Goal: Task Accomplishment & Management: Manage account settings

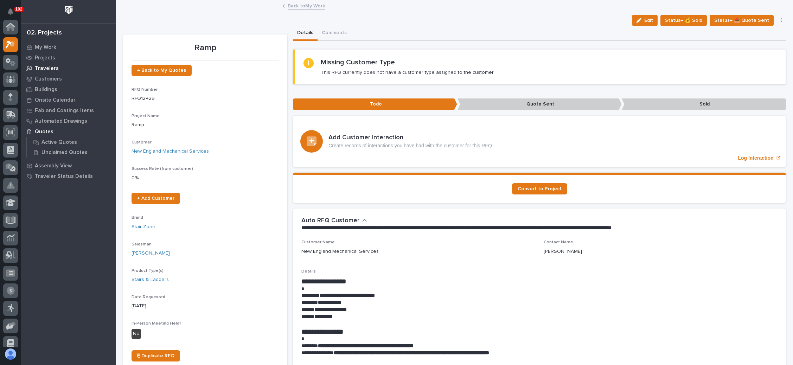
scroll to position [17, 0]
click at [157, 68] on span "← Back to My Quotes" at bounding box center [161, 70] width 49 height 5
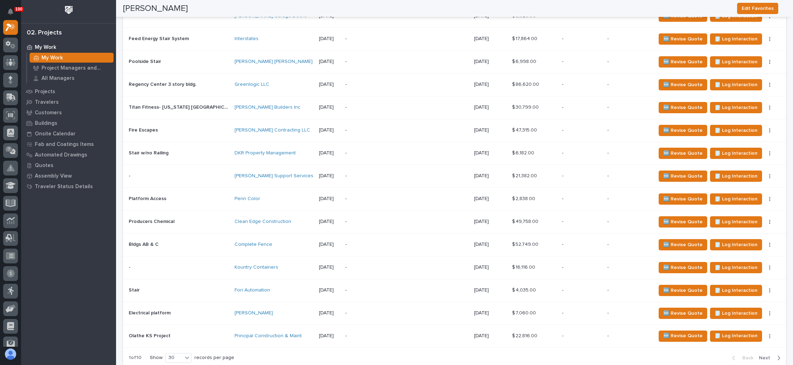
scroll to position [442, 0]
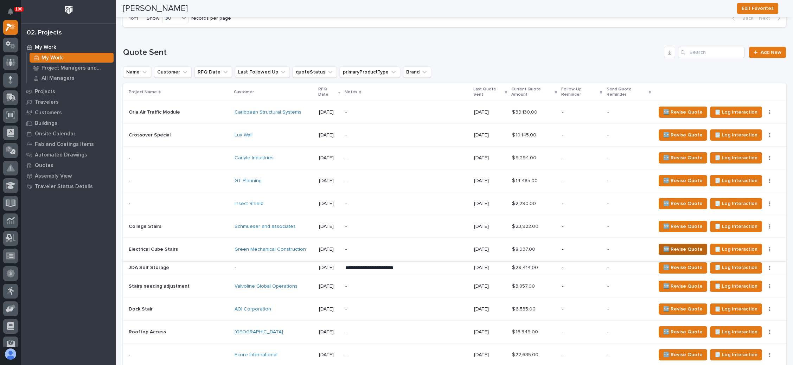
click at [681, 245] on span "🆕 Revise Quote" at bounding box center [682, 249] width 39 height 8
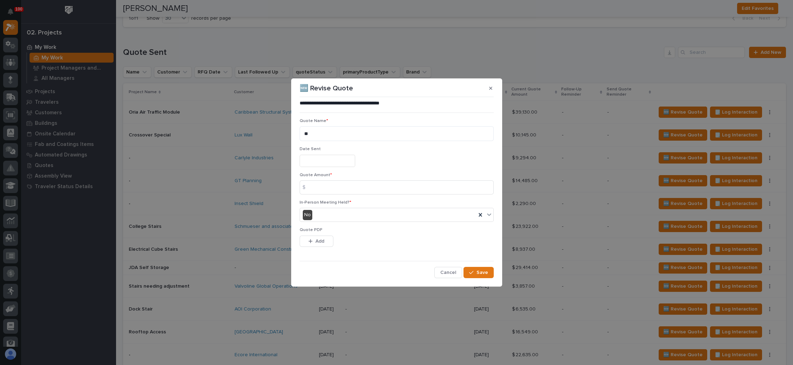
click at [338, 167] on div "Date Sent" at bounding box center [397, 160] width 194 height 26
click at [306, 154] on div "Date Sent" at bounding box center [397, 160] width 194 height 26
click at [309, 156] on input "text" at bounding box center [328, 161] width 56 height 12
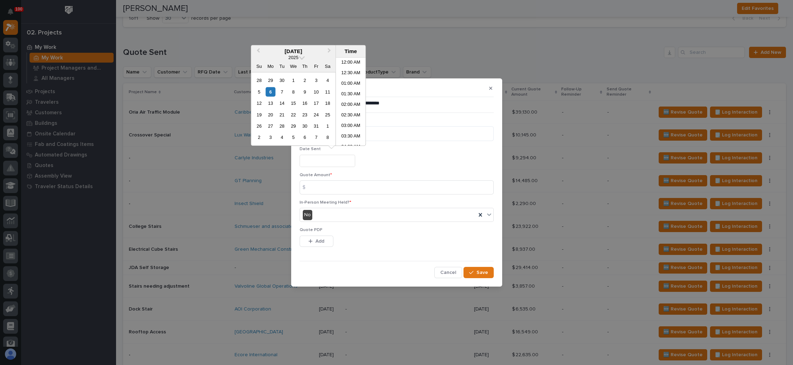
scroll to position [267, 0]
click at [268, 88] on div "6" at bounding box center [270, 91] width 9 height 9
type input "**********"
click at [322, 182] on input at bounding box center [397, 187] width 194 height 14
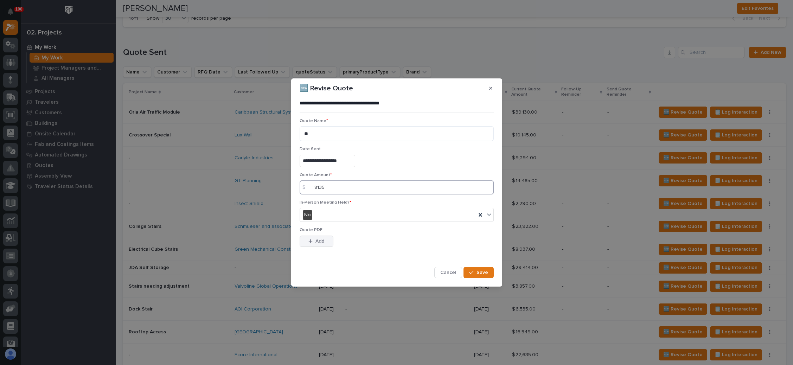
type input "8135"
click at [320, 241] on span "Add" at bounding box center [320, 241] width 9 height 6
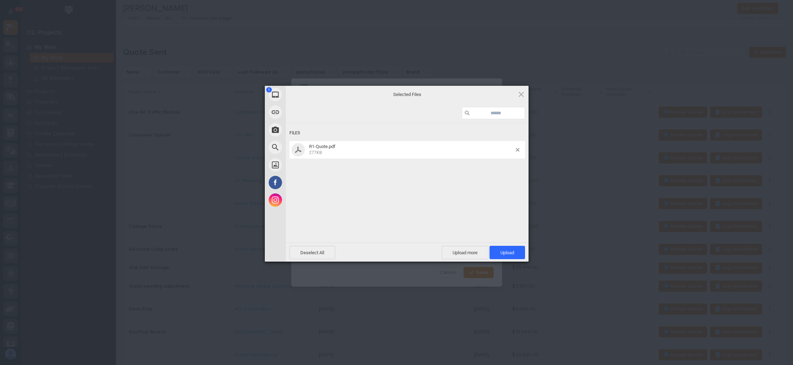
drag, startPoint x: 512, startPoint y: 252, endPoint x: 503, endPoint y: 251, distance: 8.5
click at [512, 251] on span "Upload 1" at bounding box center [508, 252] width 14 height 5
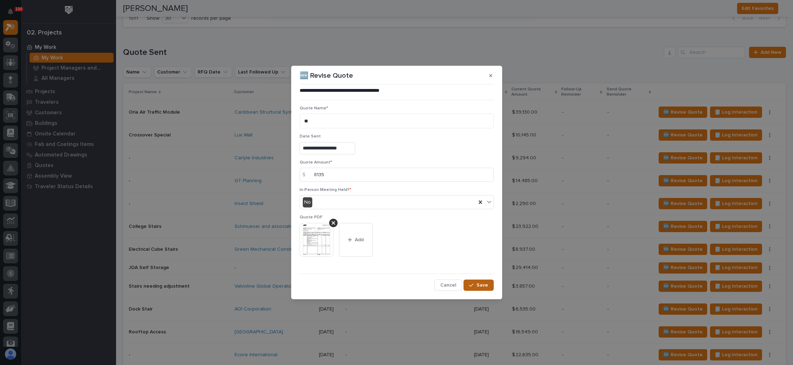
click at [482, 284] on span "Save" at bounding box center [483, 285] width 12 height 6
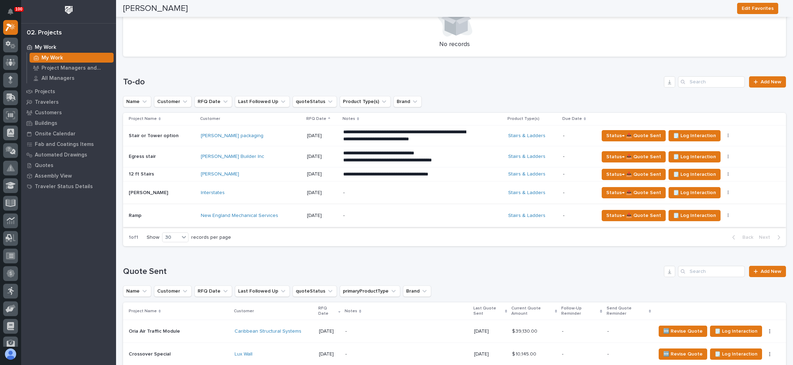
scroll to position [231, 0]
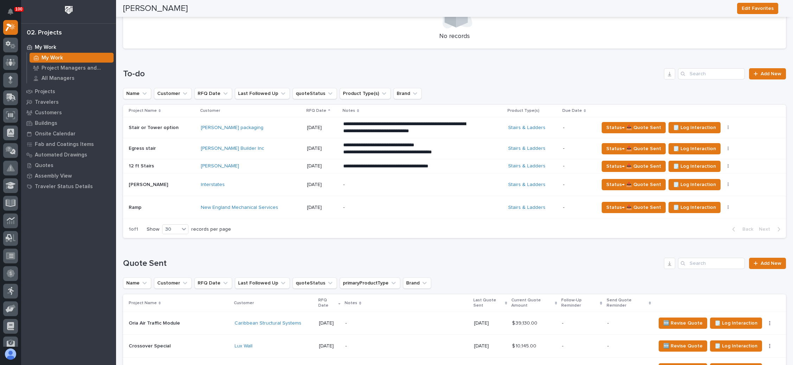
click at [434, 208] on p "-" at bounding box center [404, 208] width 123 height 6
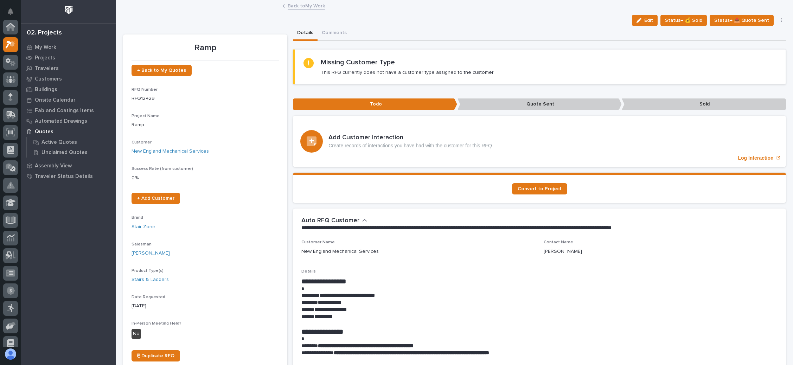
scroll to position [17, 0]
